Goal: Navigation & Orientation: Find specific page/section

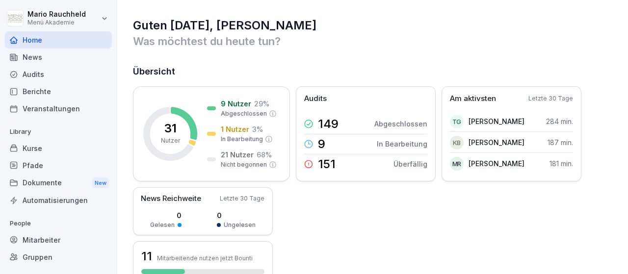
click at [43, 150] on div "Kurse" at bounding box center [58, 148] width 107 height 17
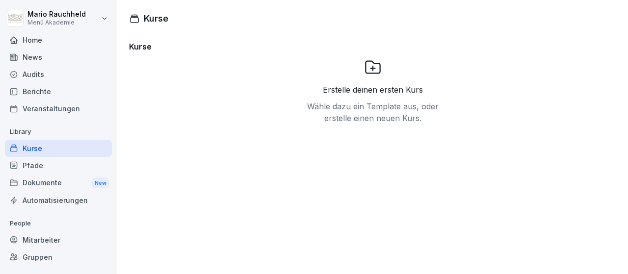
click at [43, 162] on div "Pfade" at bounding box center [58, 165] width 107 height 17
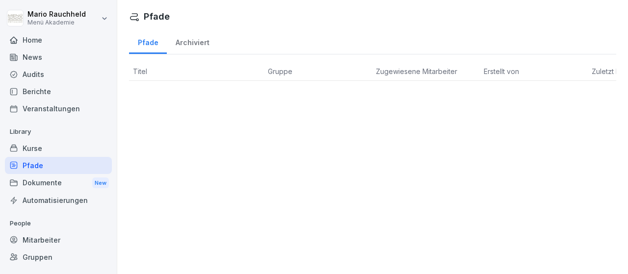
click at [42, 184] on div "Dokumente New" at bounding box center [58, 183] width 107 height 18
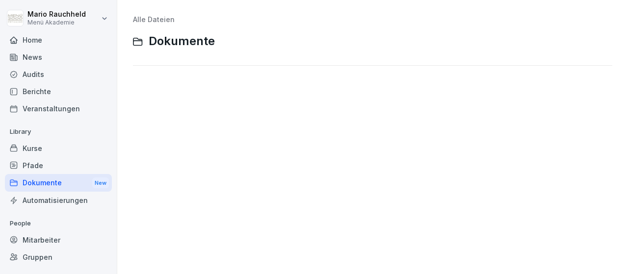
click at [36, 41] on div "Home" at bounding box center [58, 39] width 107 height 17
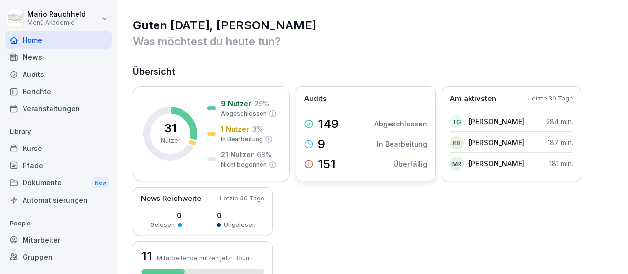
click at [352, 108] on div "Audits 149 Abgeschlossen 9 In Bearbeitung 151 Überfällig" at bounding box center [366, 133] width 140 height 95
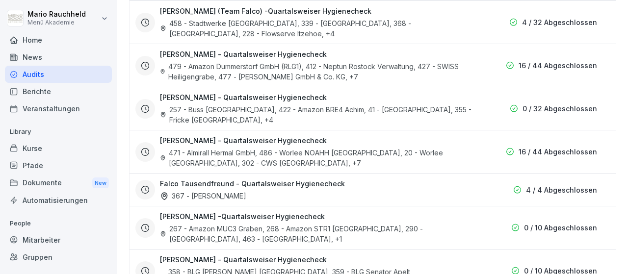
scroll to position [268, 0]
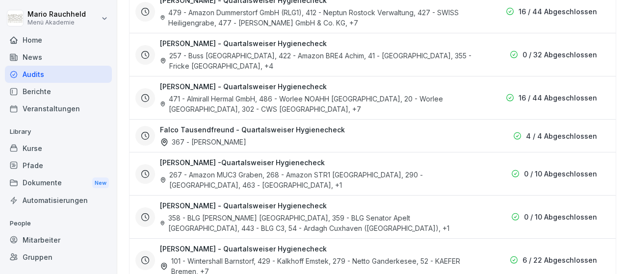
click at [52, 241] on div "Mitarbeiter" at bounding box center [58, 240] width 107 height 17
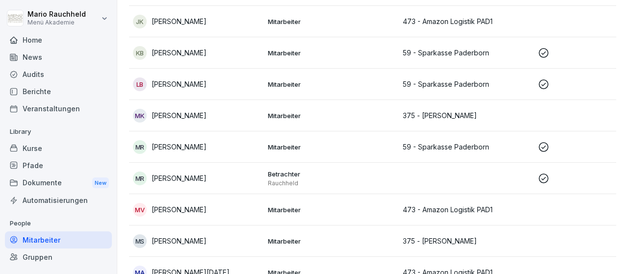
scroll to position [515, 0]
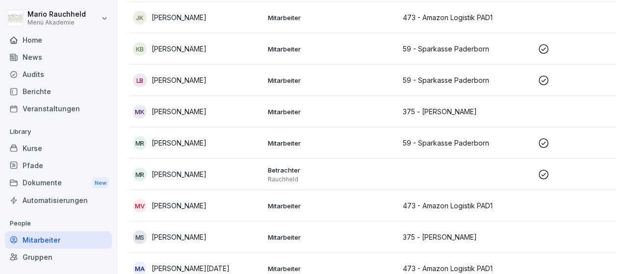
click at [223, 50] on div "KB [PERSON_NAME]" at bounding box center [196, 49] width 127 height 14
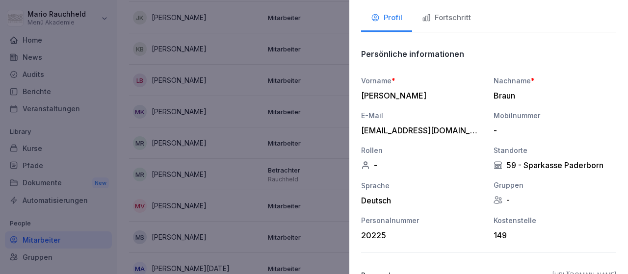
scroll to position [0, 0]
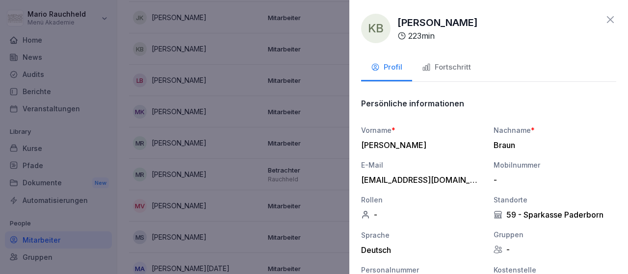
click at [442, 66] on div "Fortschritt" at bounding box center [446, 67] width 49 height 11
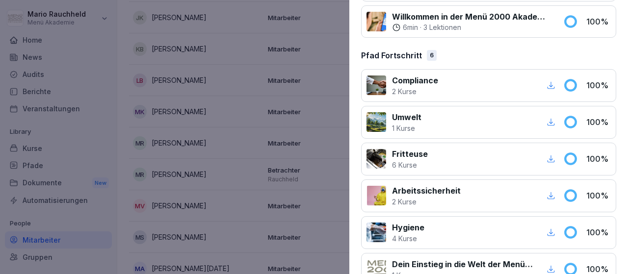
scroll to position [723, 0]
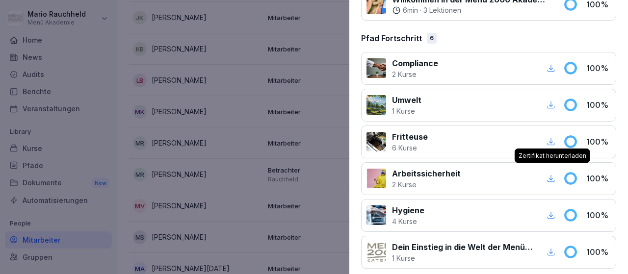
click at [553, 175] on icon "button" at bounding box center [550, 178] width 7 height 7
click at [551, 137] on icon "button" at bounding box center [550, 141] width 9 height 9
